Goal: Find specific page/section: Find specific page/section

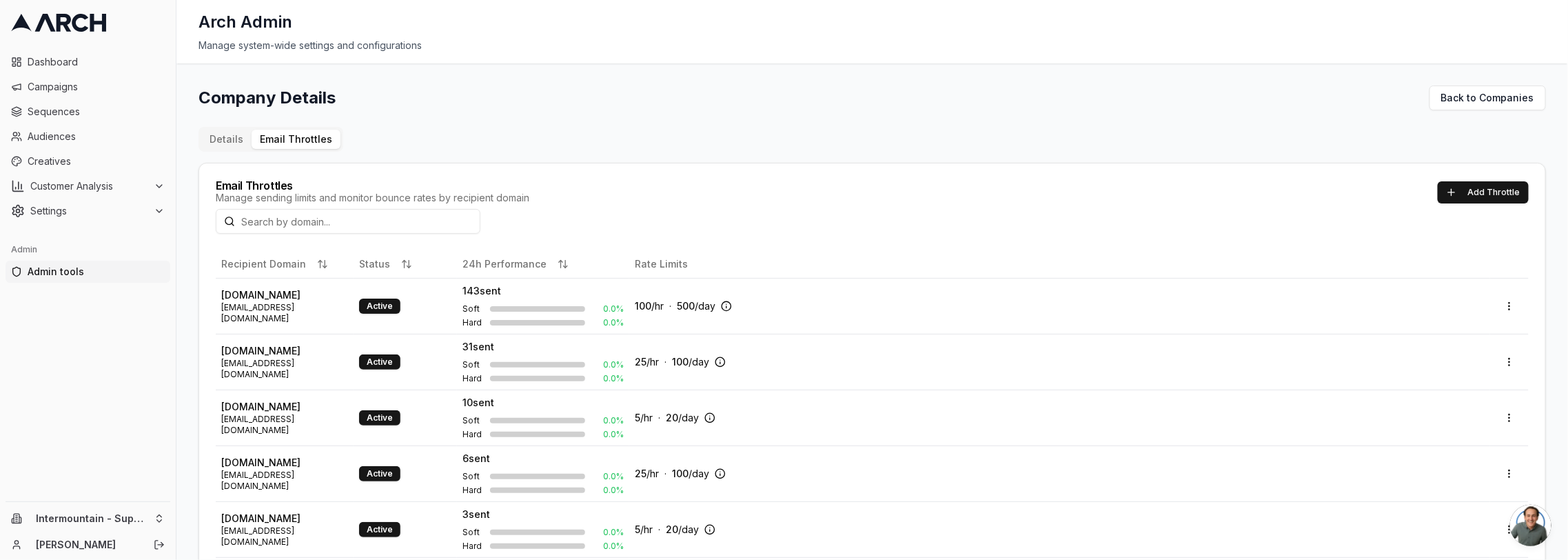
scroll to position [772, 0]
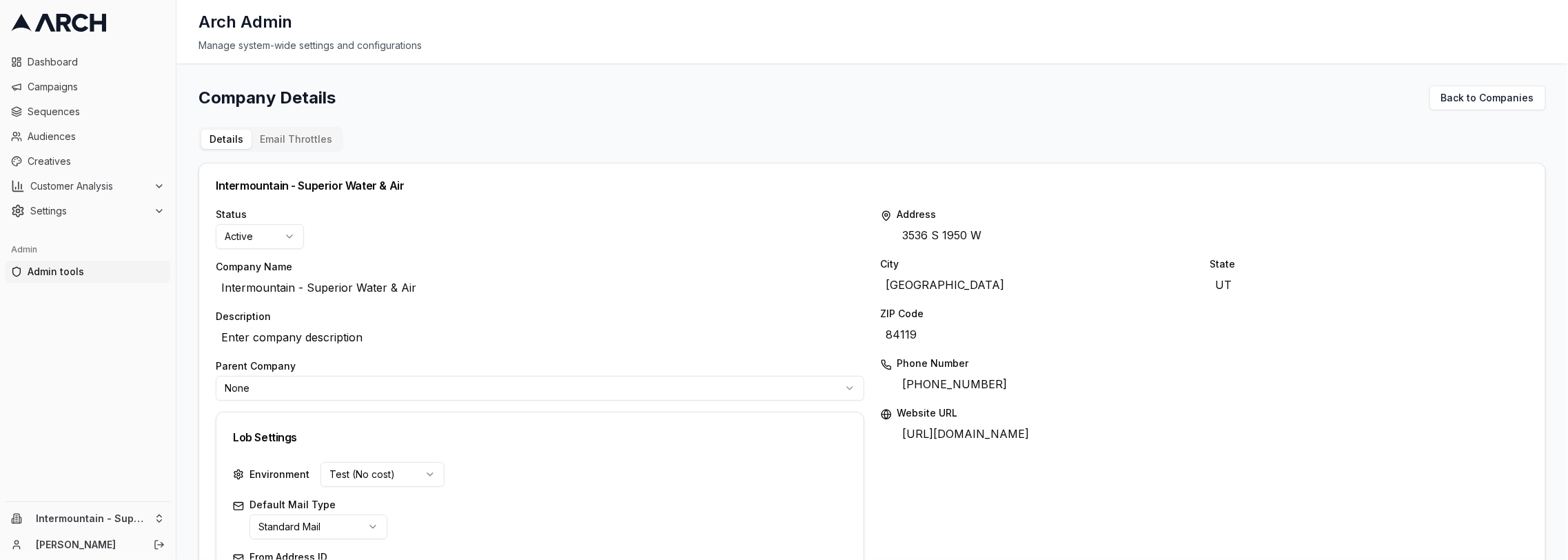
click at [277, 142] on button "Email Throttles" at bounding box center [295, 139] width 89 height 20
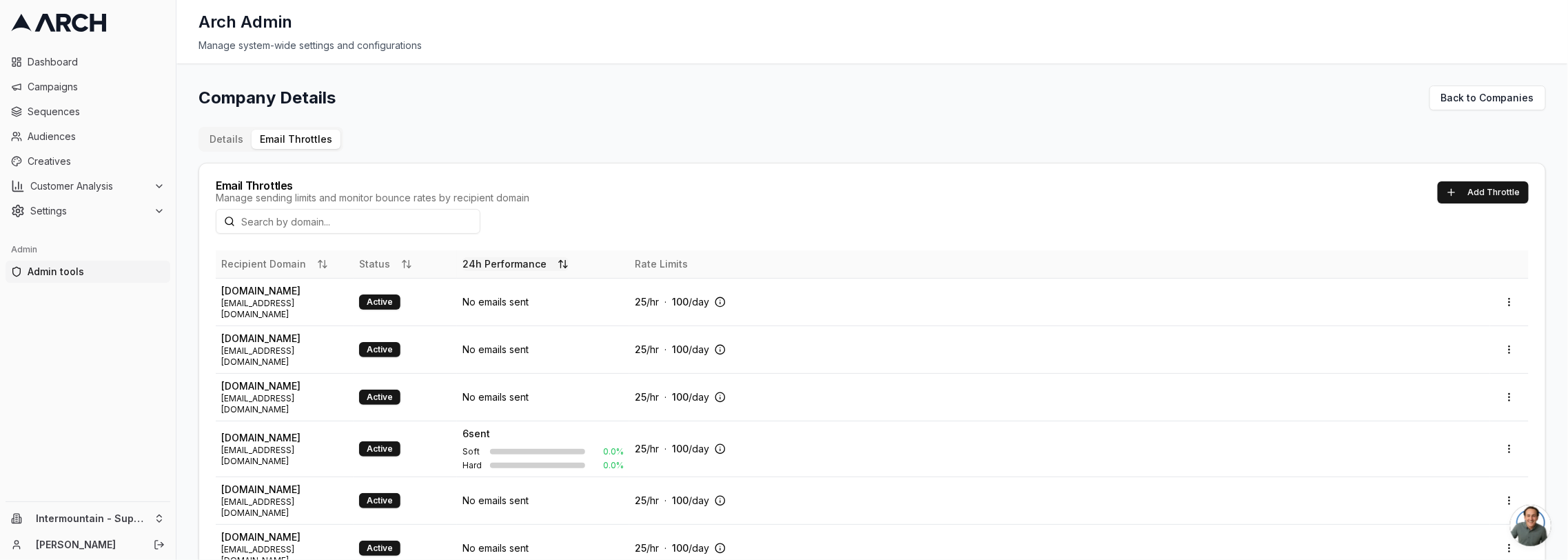
click at [496, 262] on button "24h Performance" at bounding box center [515, 264] width 106 height 14
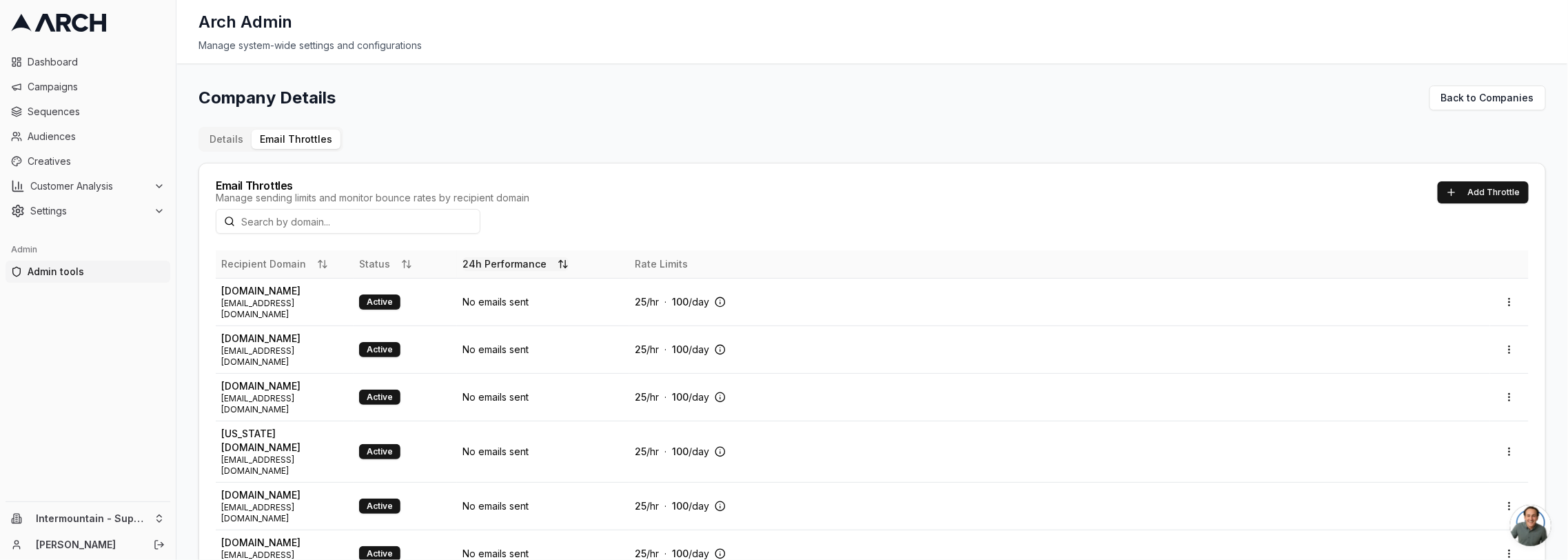
click at [496, 262] on button "24h Performance" at bounding box center [515, 264] width 106 height 14
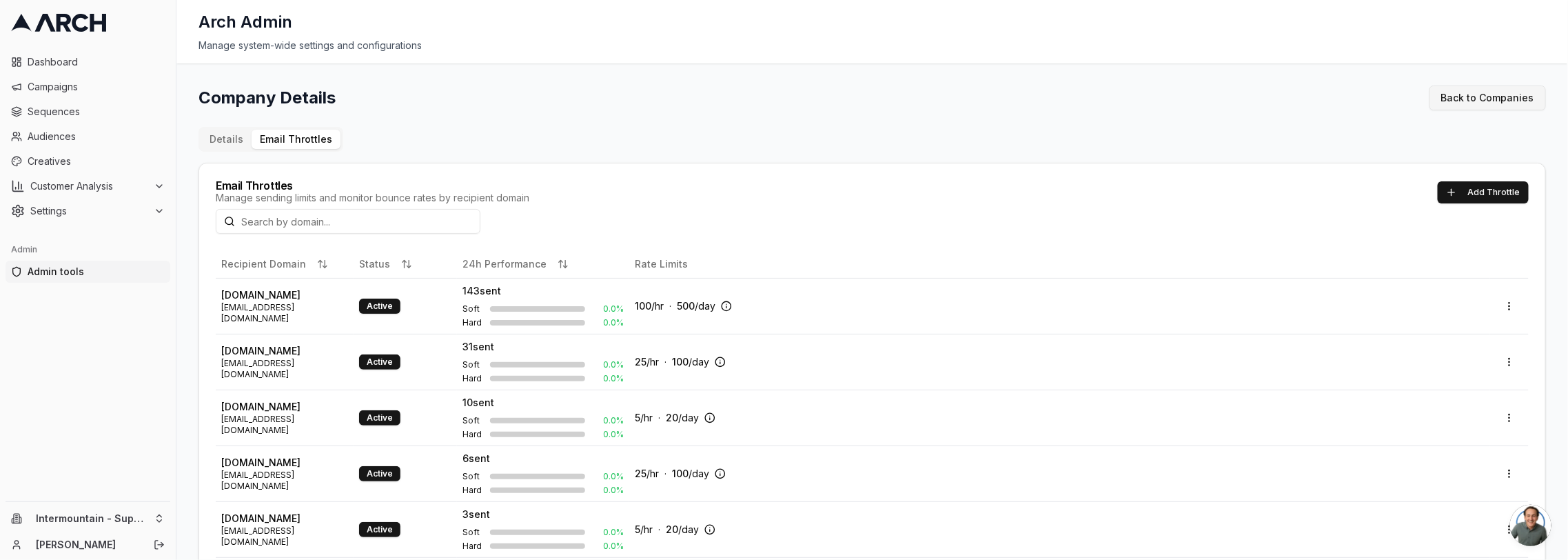
click at [1470, 90] on link "Back to Companies" at bounding box center [1487, 98] width 116 height 24
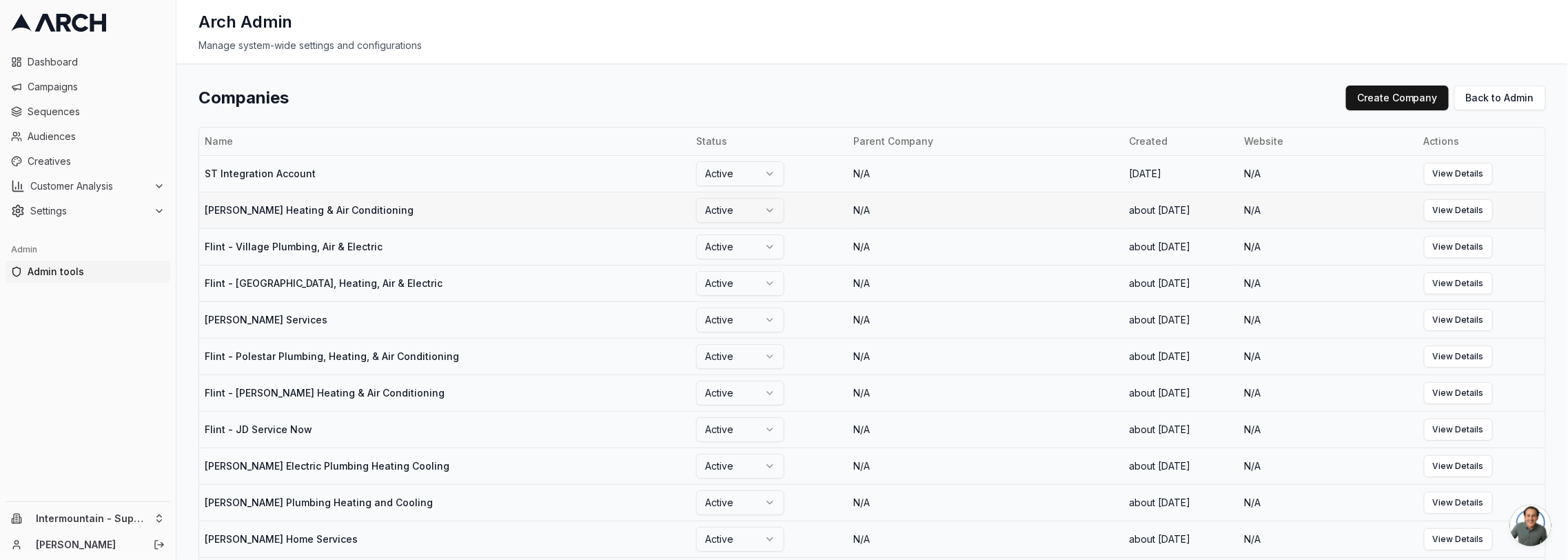
scroll to position [639, 0]
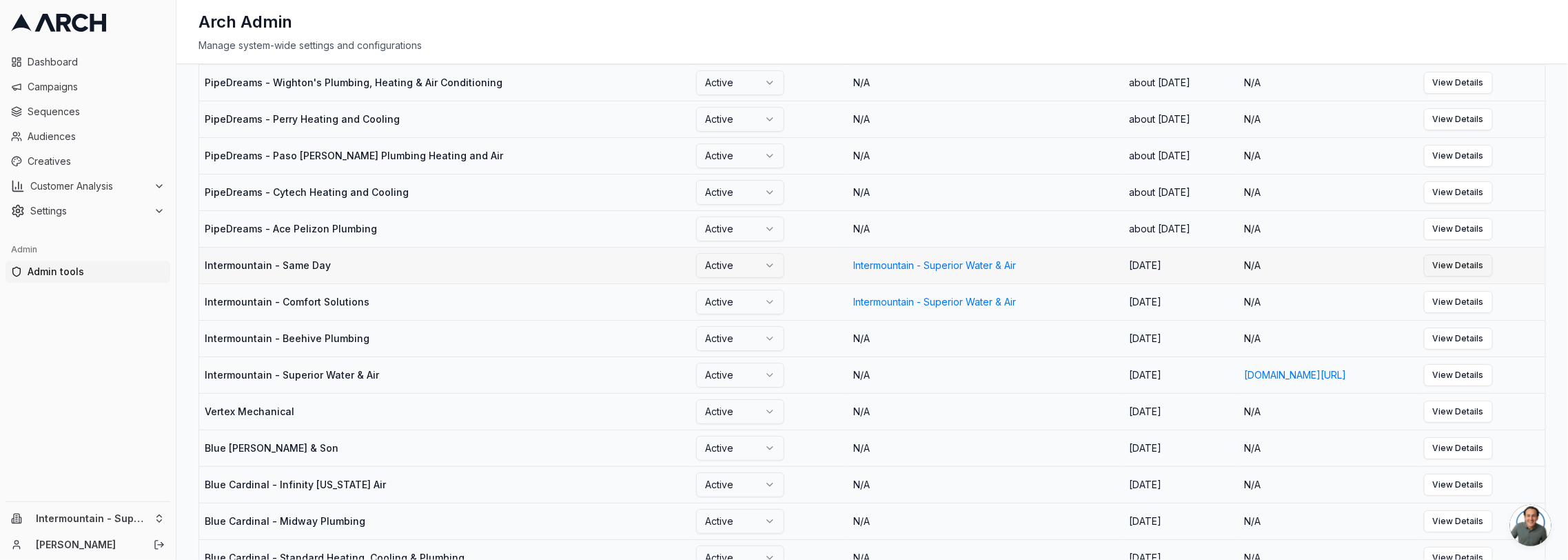
click at [1492, 277] on link "View Details" at bounding box center [1458, 265] width 69 height 22
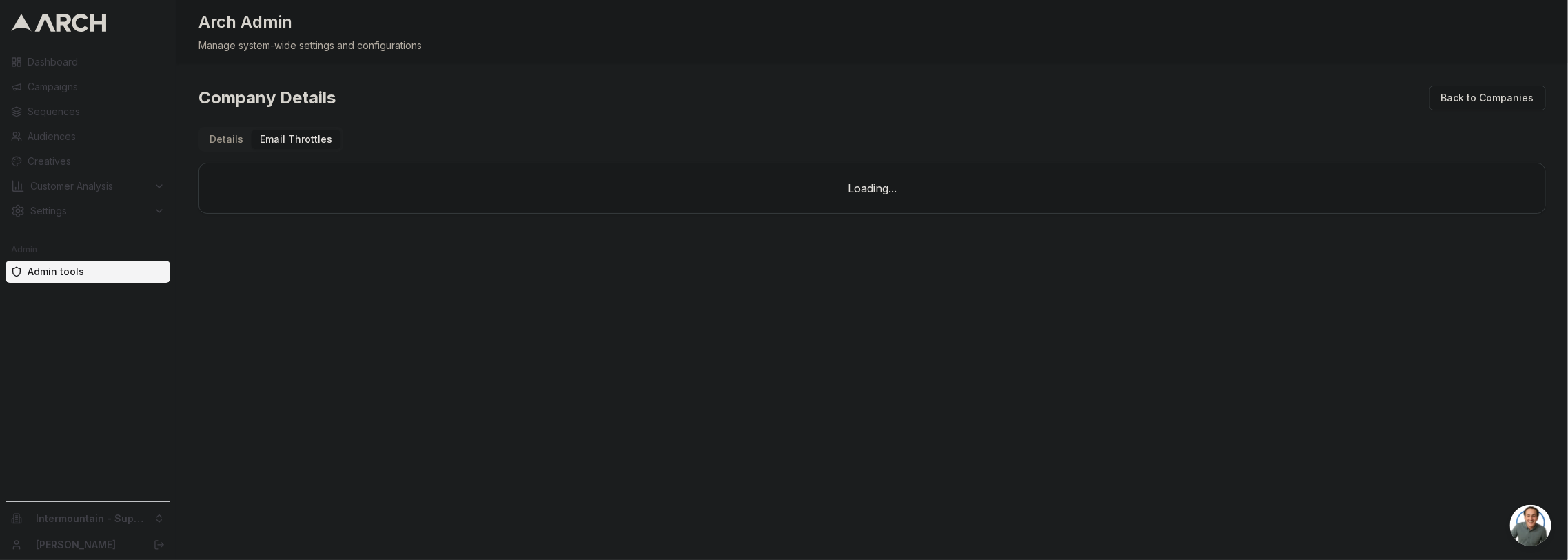
click at [322, 112] on div "Company Details Back to Companies Details Email Throttles Loading..." at bounding box center [872, 150] width 1347 height 129
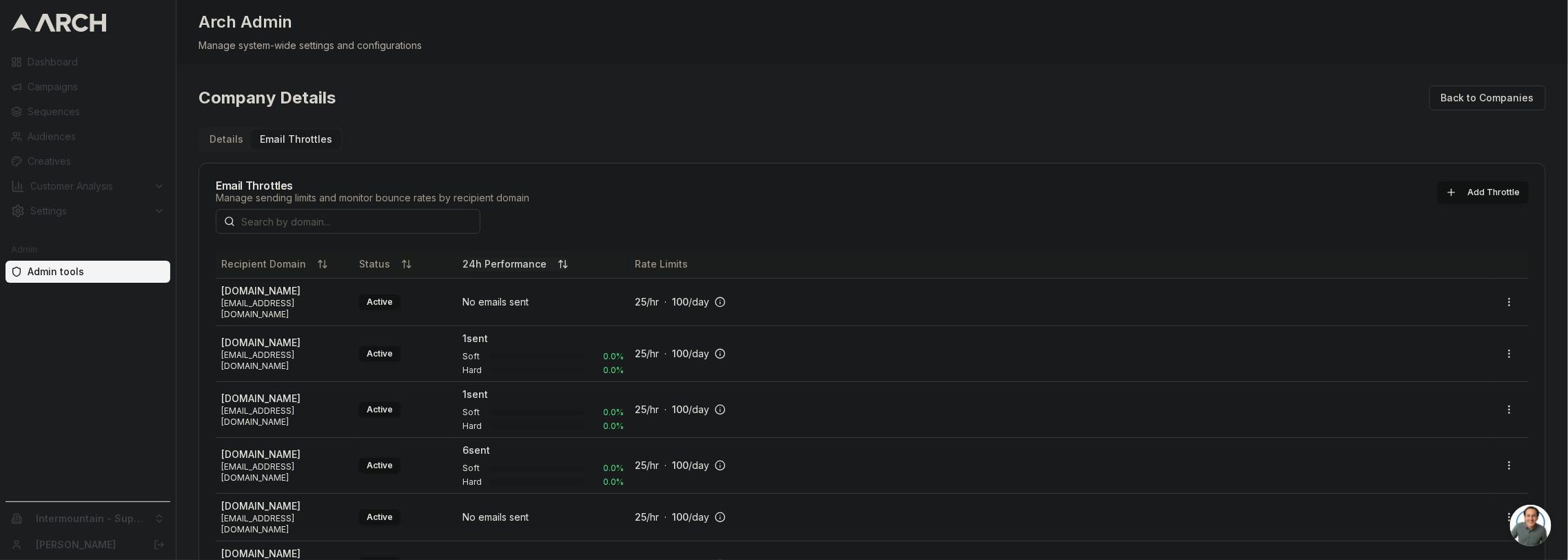
click at [491, 257] on button "24h Performance" at bounding box center [515, 264] width 106 height 14
